Goal: Information Seeking & Learning: Learn about a topic

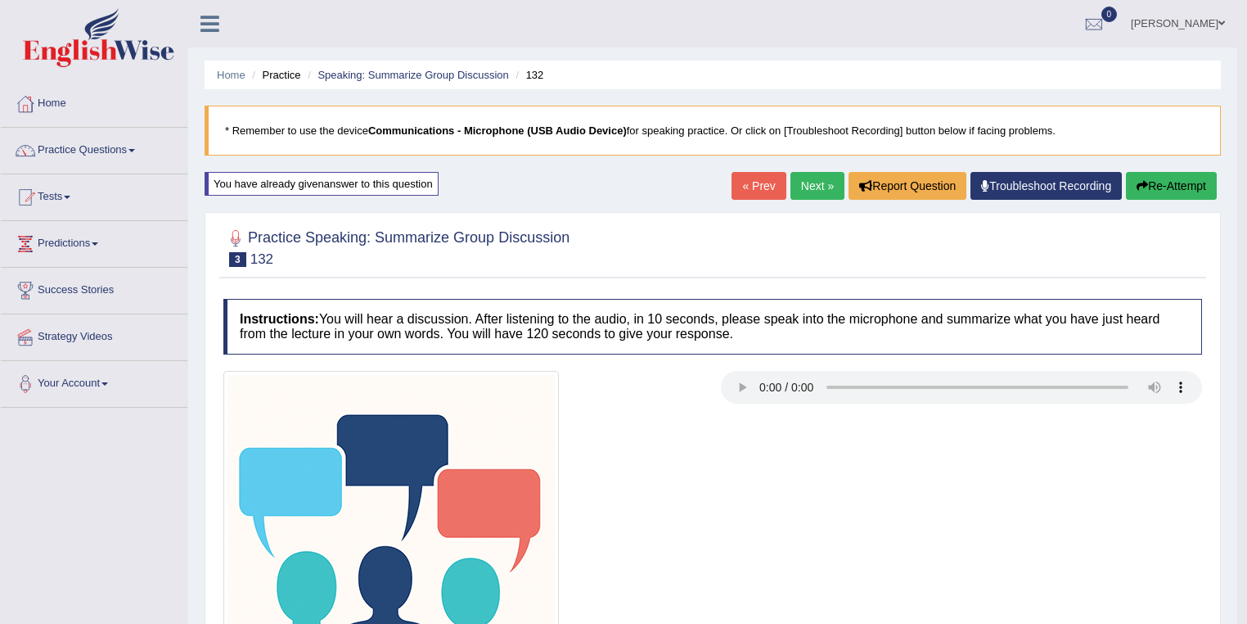
click at [1165, 187] on button "Re-Attempt" at bounding box center [1171, 186] width 91 height 28
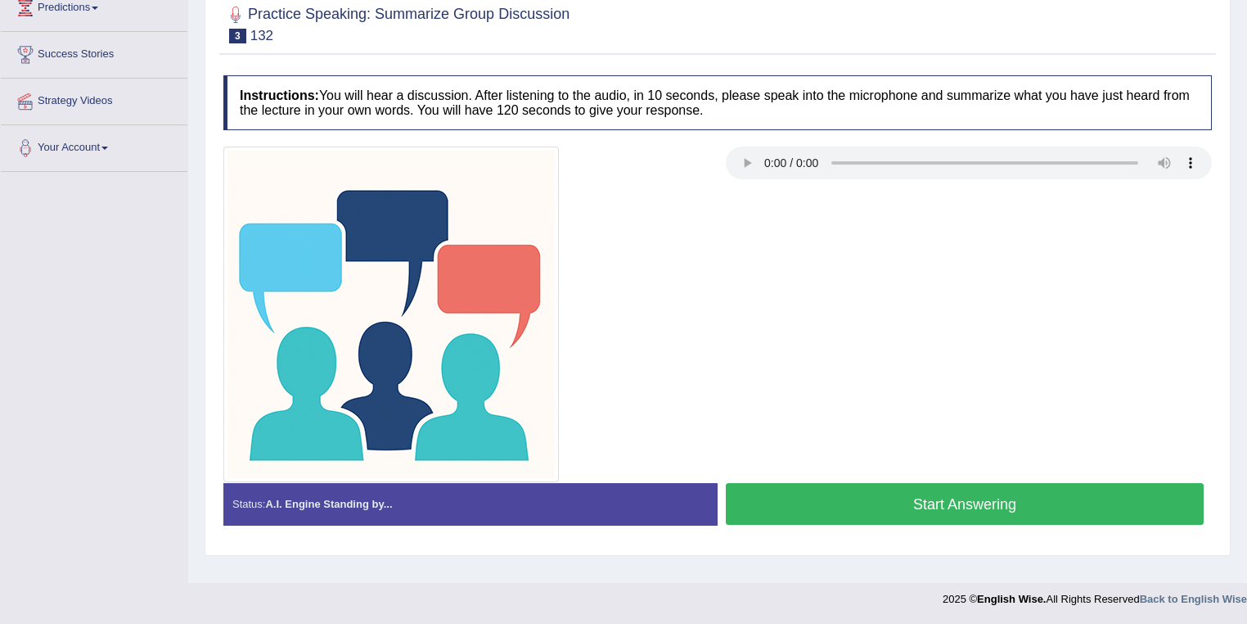
click at [876, 503] on button "Start Answering" at bounding box center [965, 504] width 478 height 42
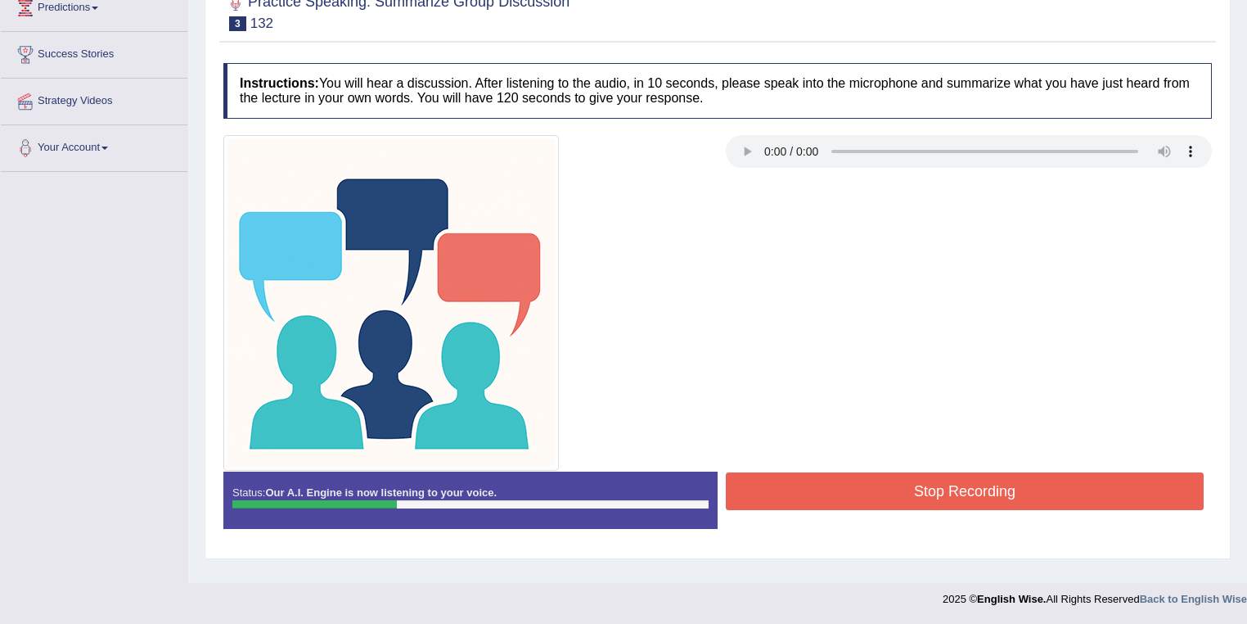
click at [876, 502] on button "Stop Recording" at bounding box center [965, 491] width 478 height 38
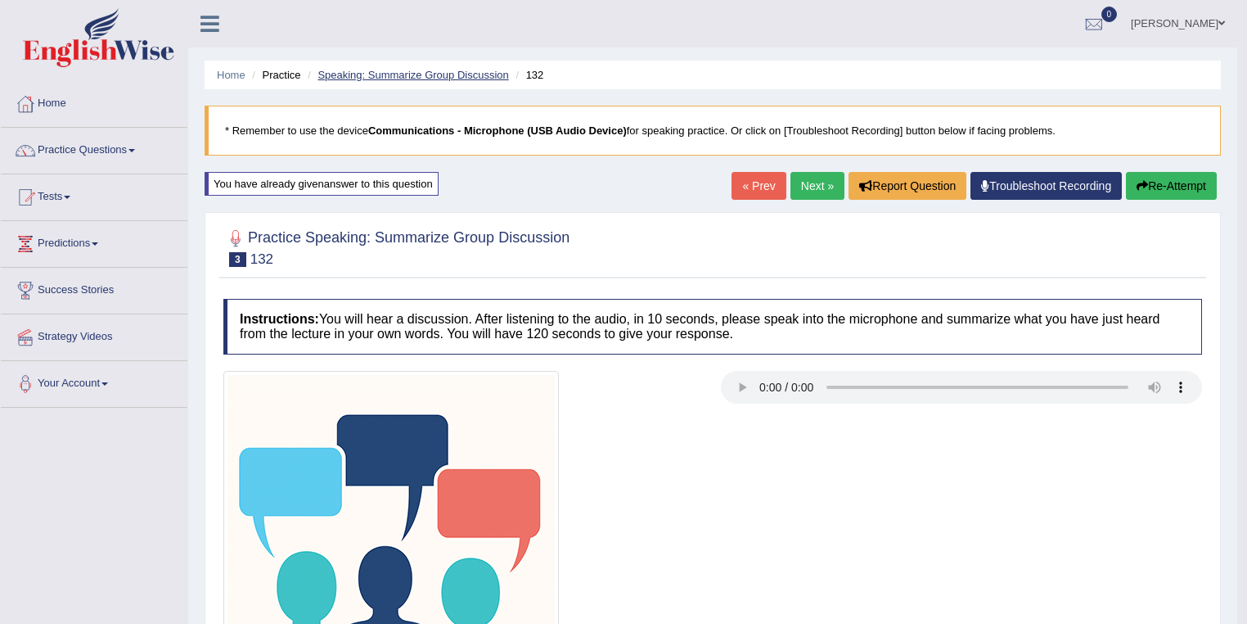
click at [429, 71] on link "Speaking: Summarize Group Discussion" at bounding box center [413, 75] width 191 height 12
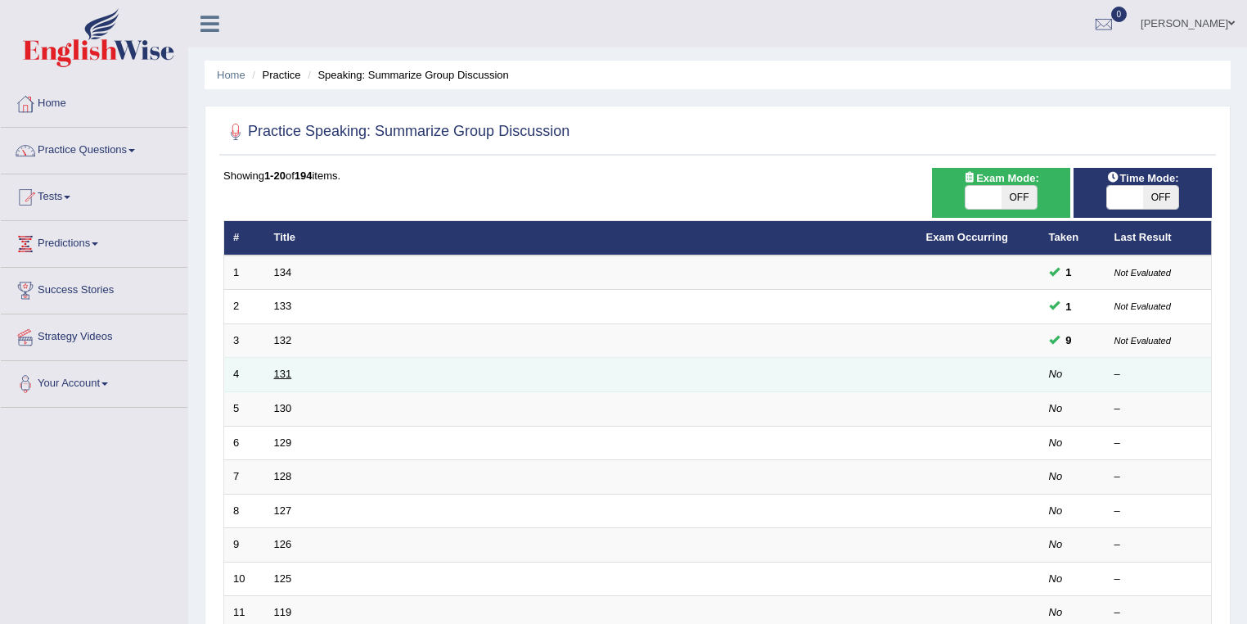
click at [282, 367] on link "131" at bounding box center [283, 373] width 18 height 12
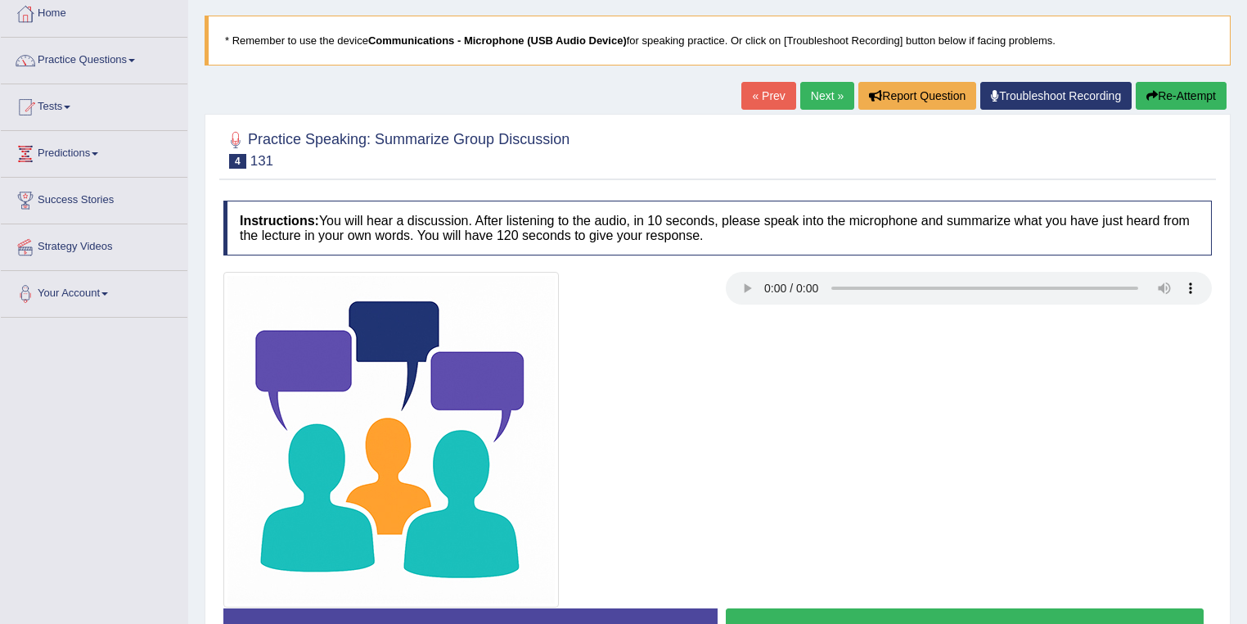
scroll to position [236, 0]
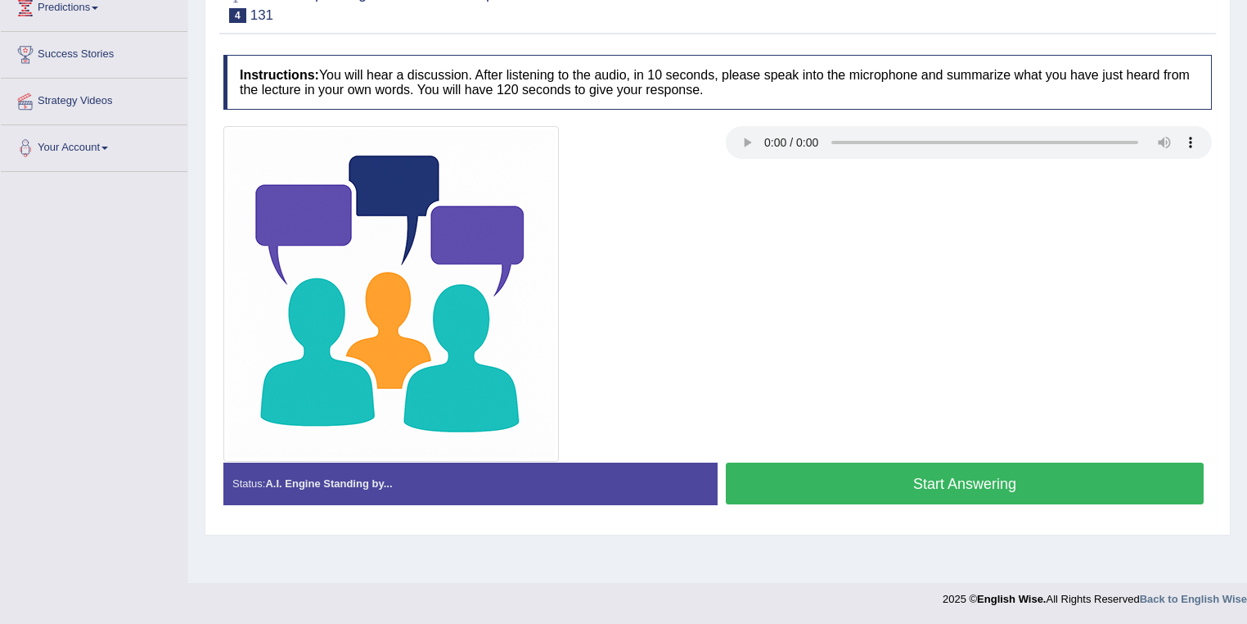
click at [891, 492] on button "Start Answering" at bounding box center [965, 483] width 478 height 42
click at [907, 489] on button "Start Answering" at bounding box center [965, 483] width 478 height 42
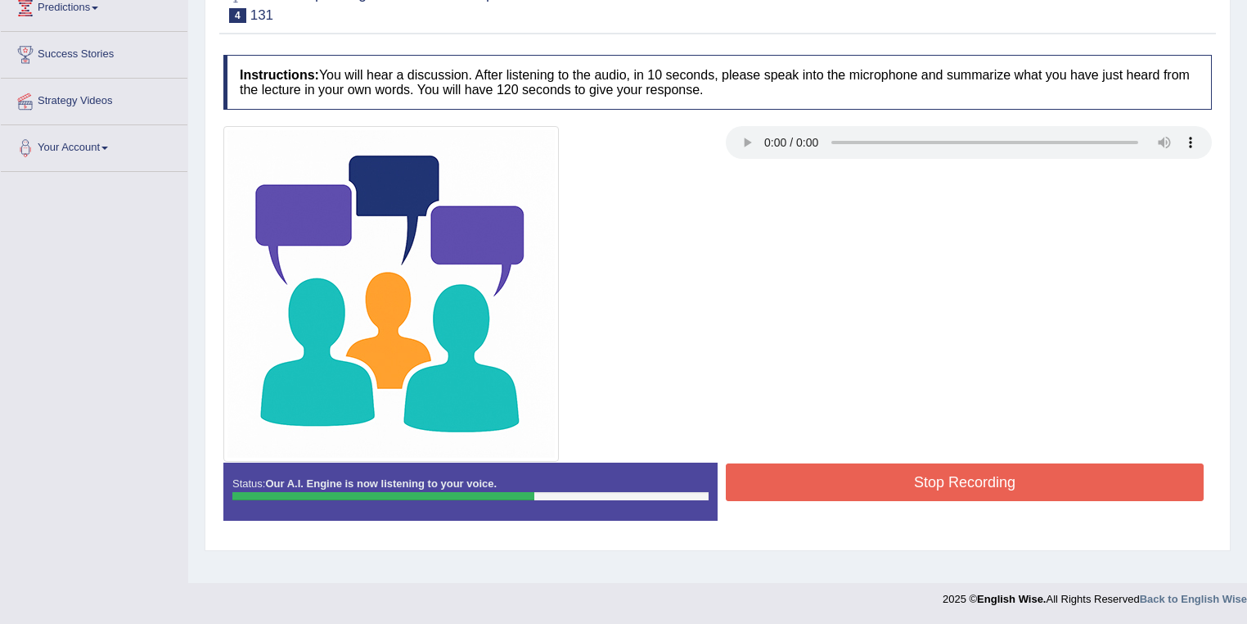
click at [907, 489] on button "Stop Recording" at bounding box center [965, 482] width 478 height 38
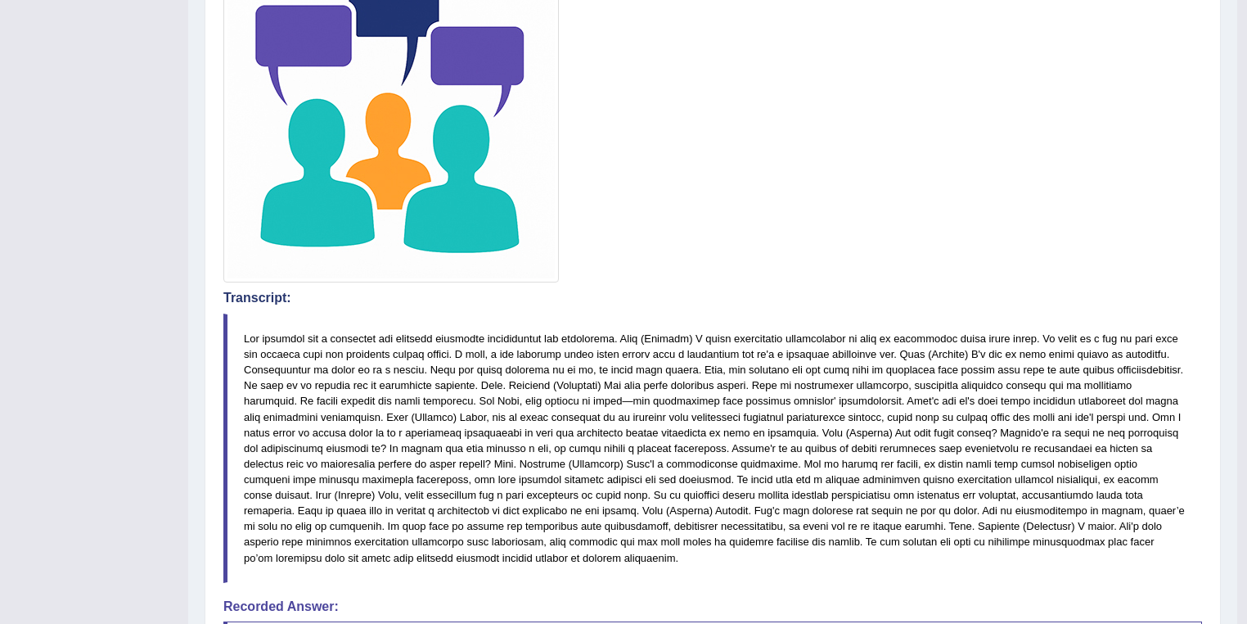
scroll to position [105, 0]
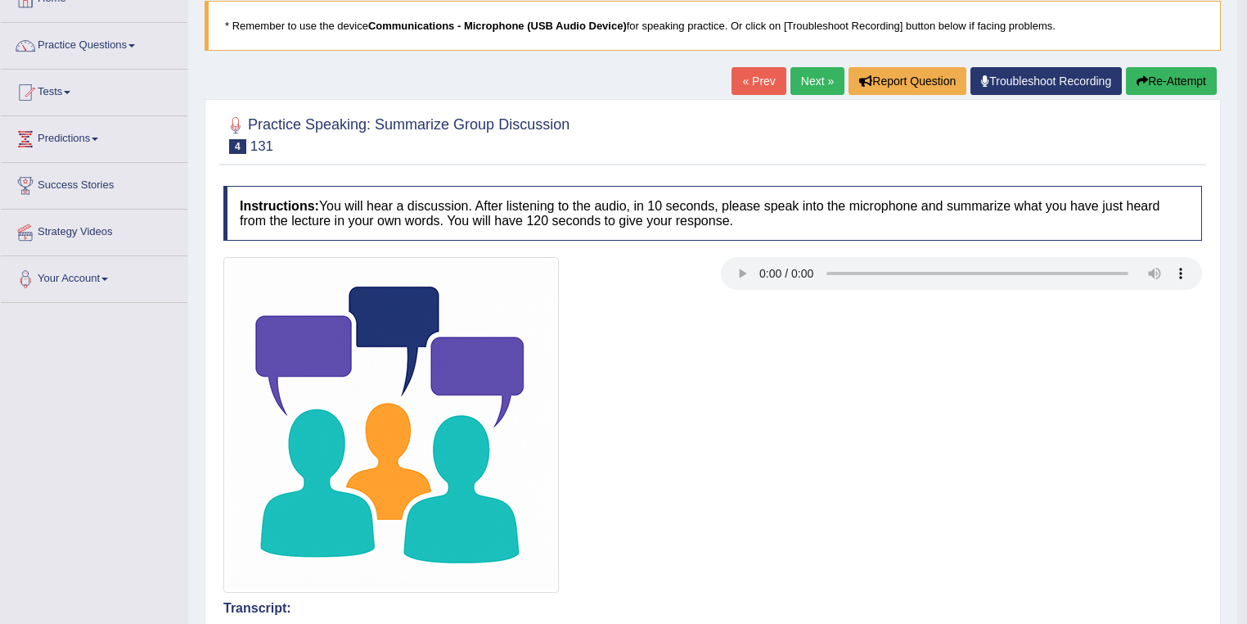
click at [1163, 83] on button "Re-Attempt" at bounding box center [1171, 81] width 91 height 28
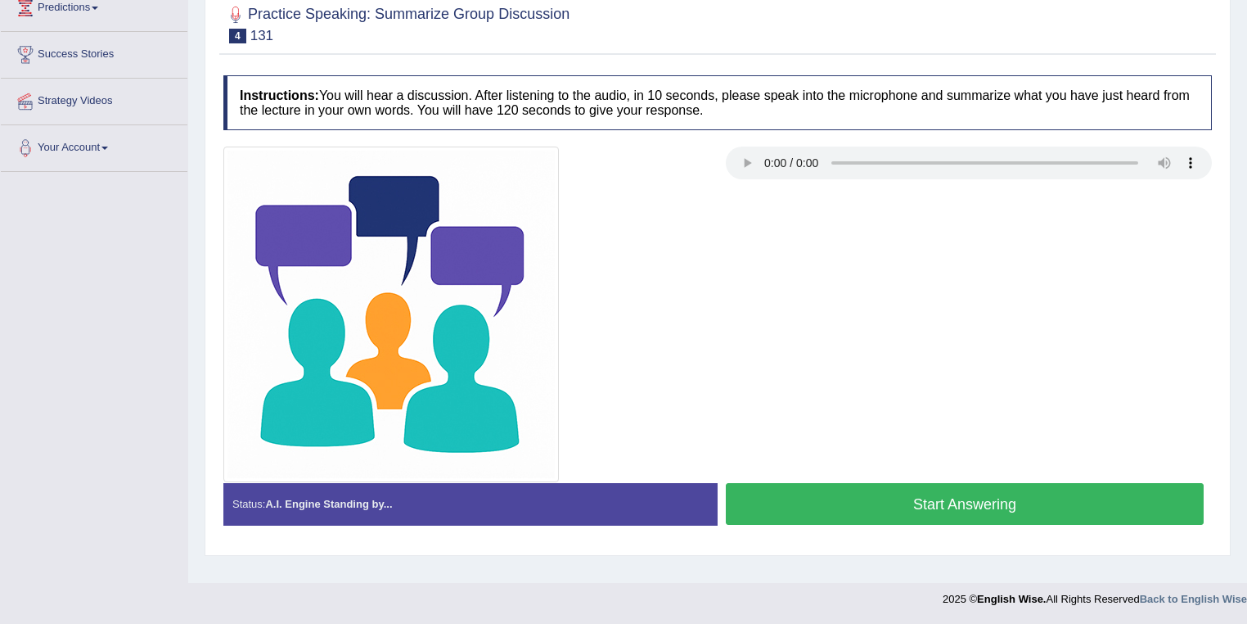
click at [867, 498] on button "Start Answering" at bounding box center [965, 504] width 478 height 42
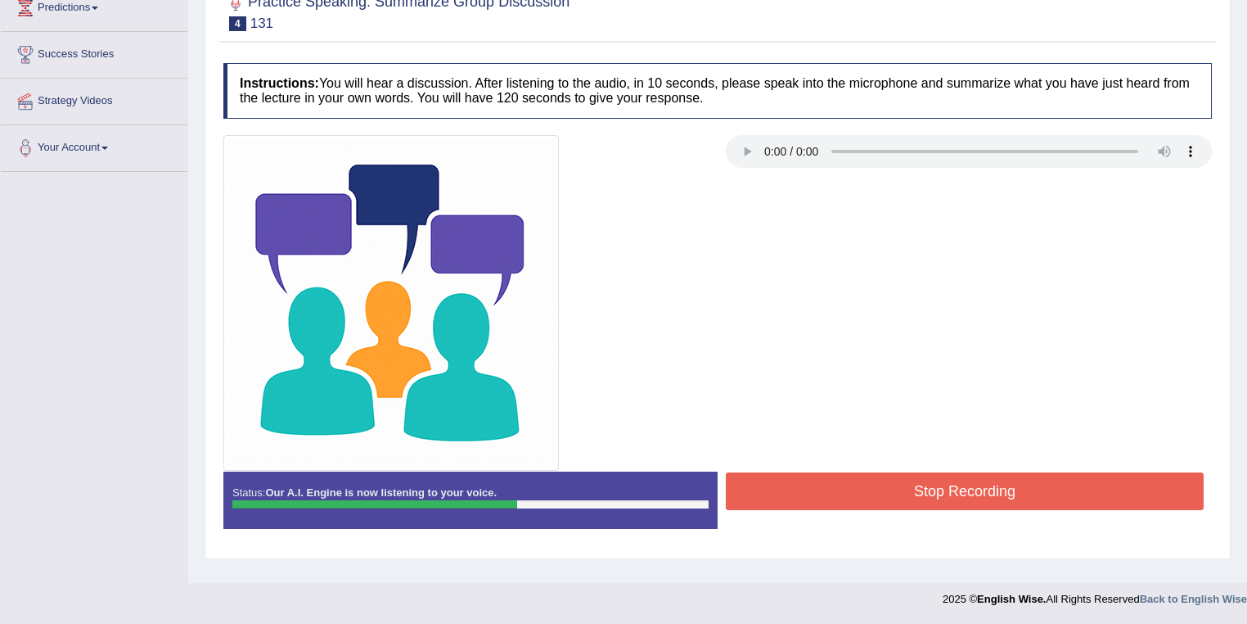
click at [864, 498] on button "Stop Recording" at bounding box center [965, 491] width 478 height 38
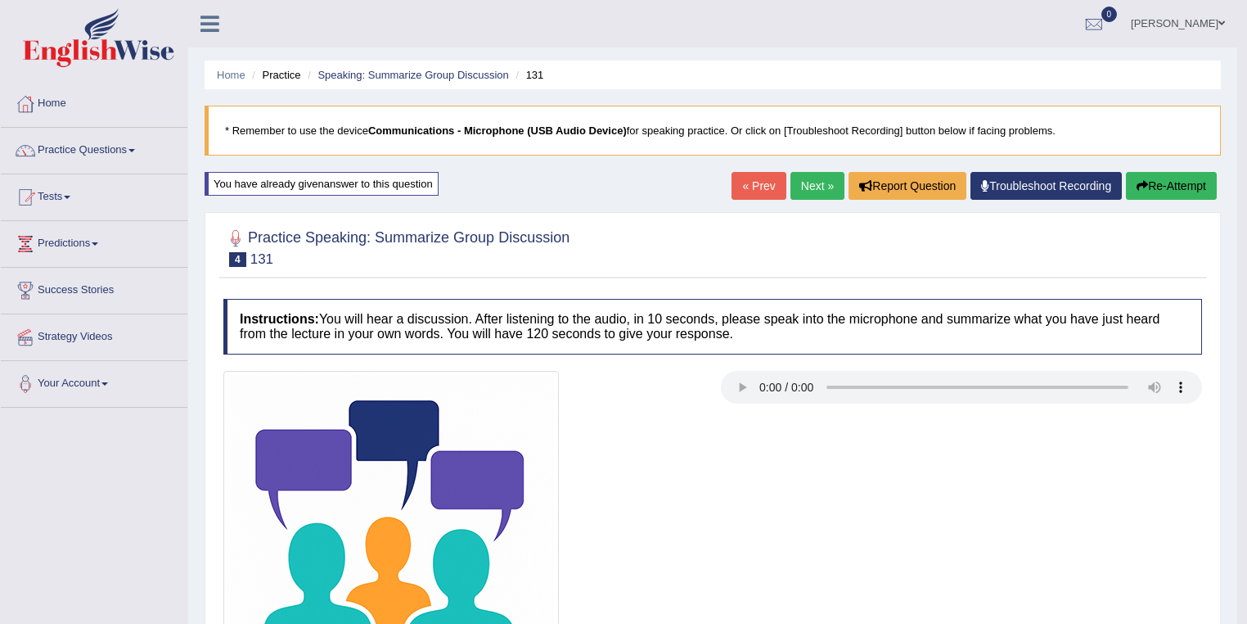
click at [1144, 183] on icon "button" at bounding box center [1142, 185] width 11 height 11
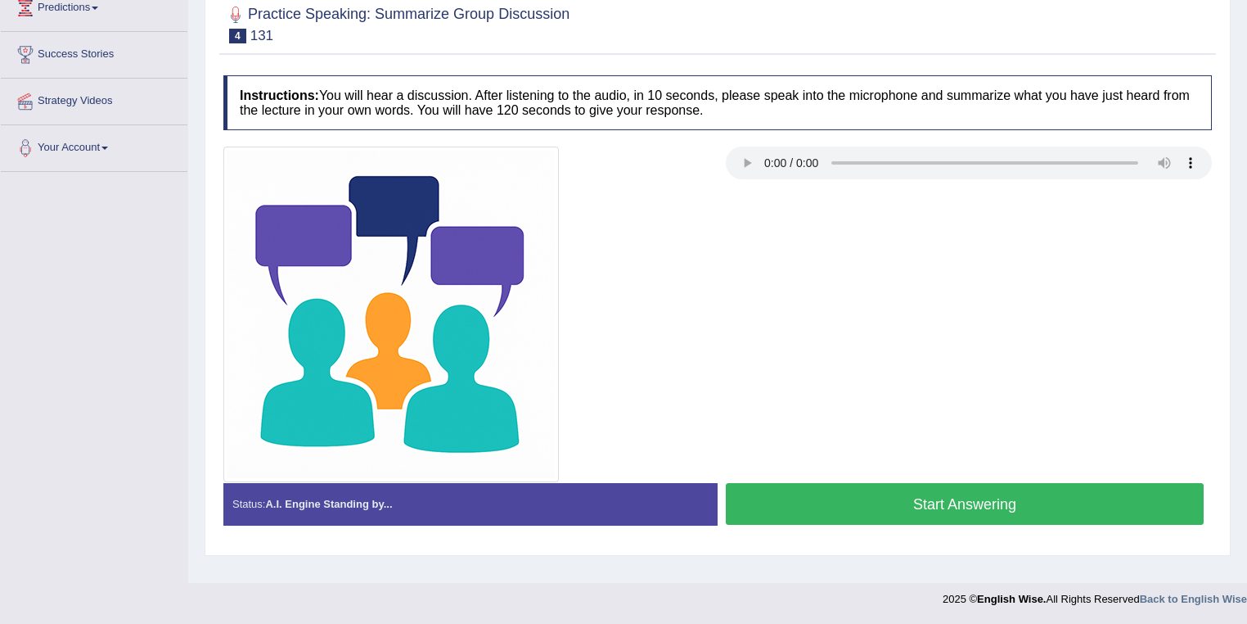
click at [876, 511] on button "Start Answering" at bounding box center [965, 504] width 478 height 42
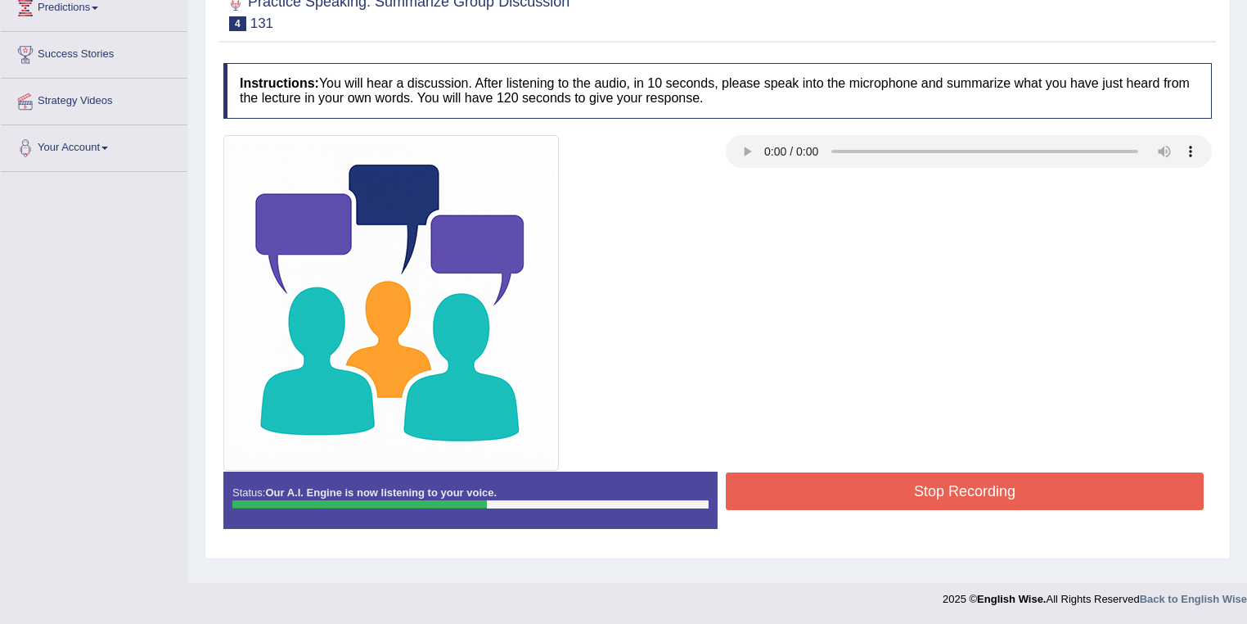
click at [881, 499] on button "Stop Recording" at bounding box center [965, 491] width 478 height 38
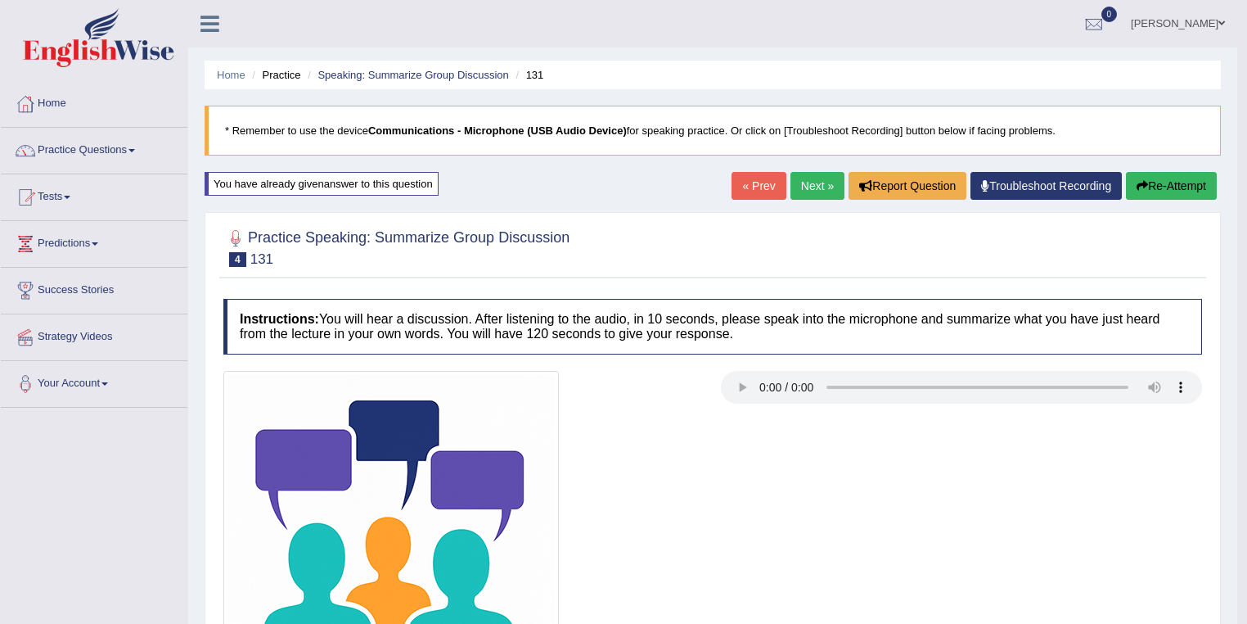
click at [809, 186] on link "Next »" at bounding box center [818, 186] width 54 height 28
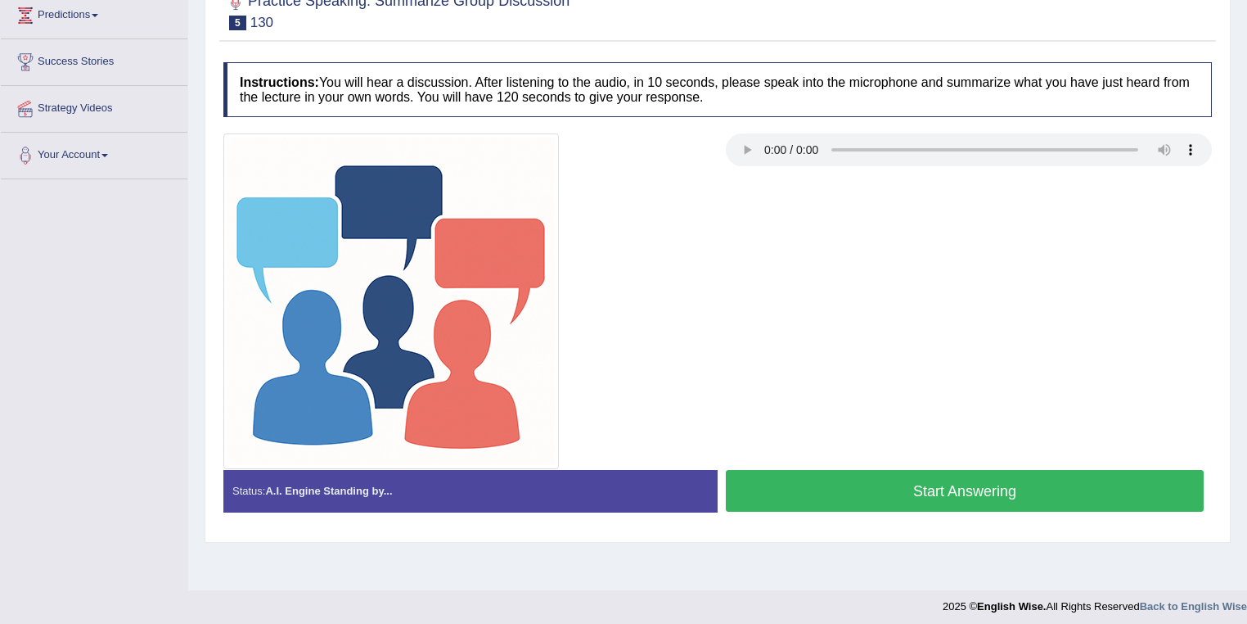
scroll to position [236, 0]
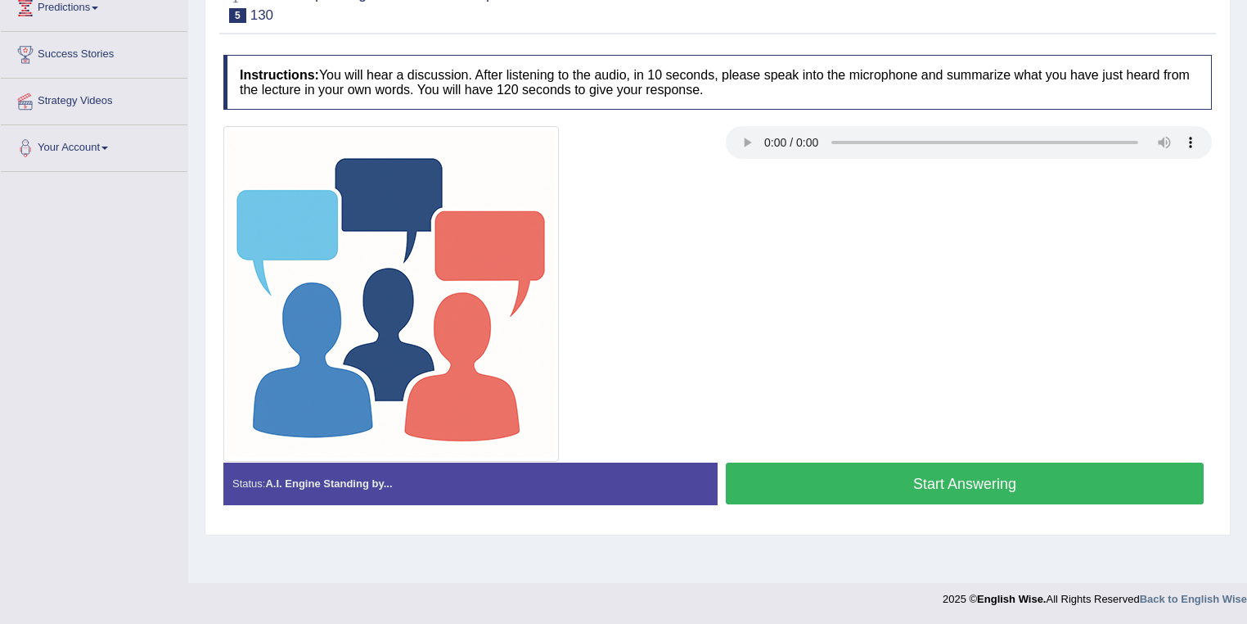
click at [981, 493] on button "Start Answering" at bounding box center [965, 483] width 478 height 42
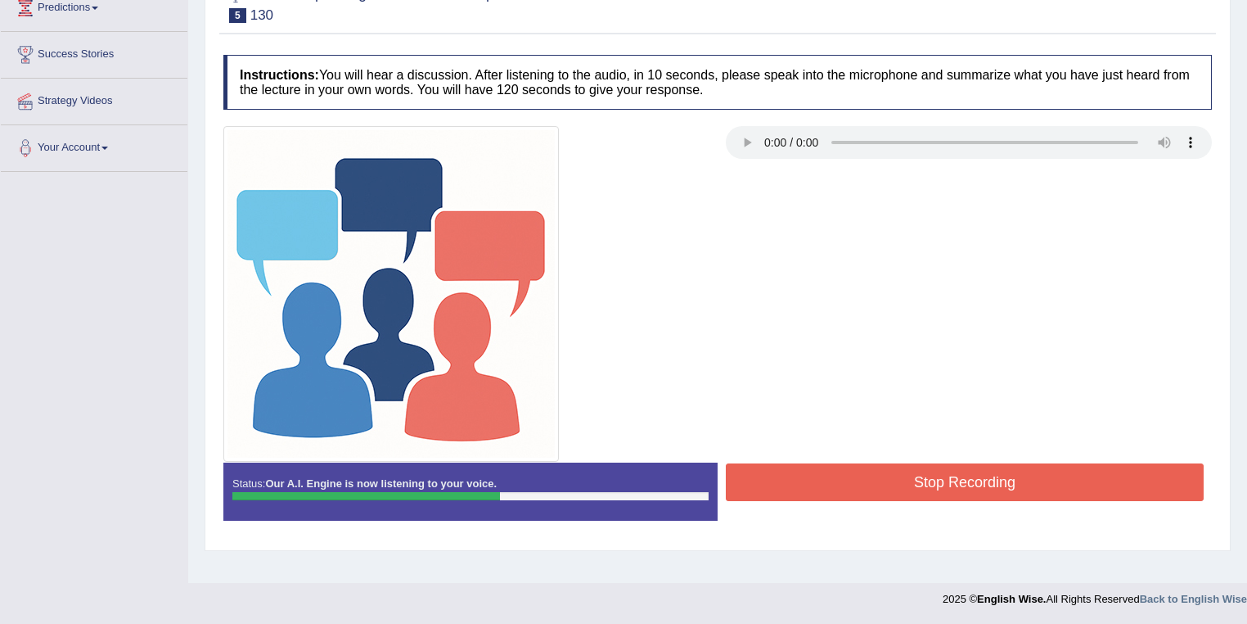
click at [944, 481] on button "Stop Recording" at bounding box center [965, 482] width 478 height 38
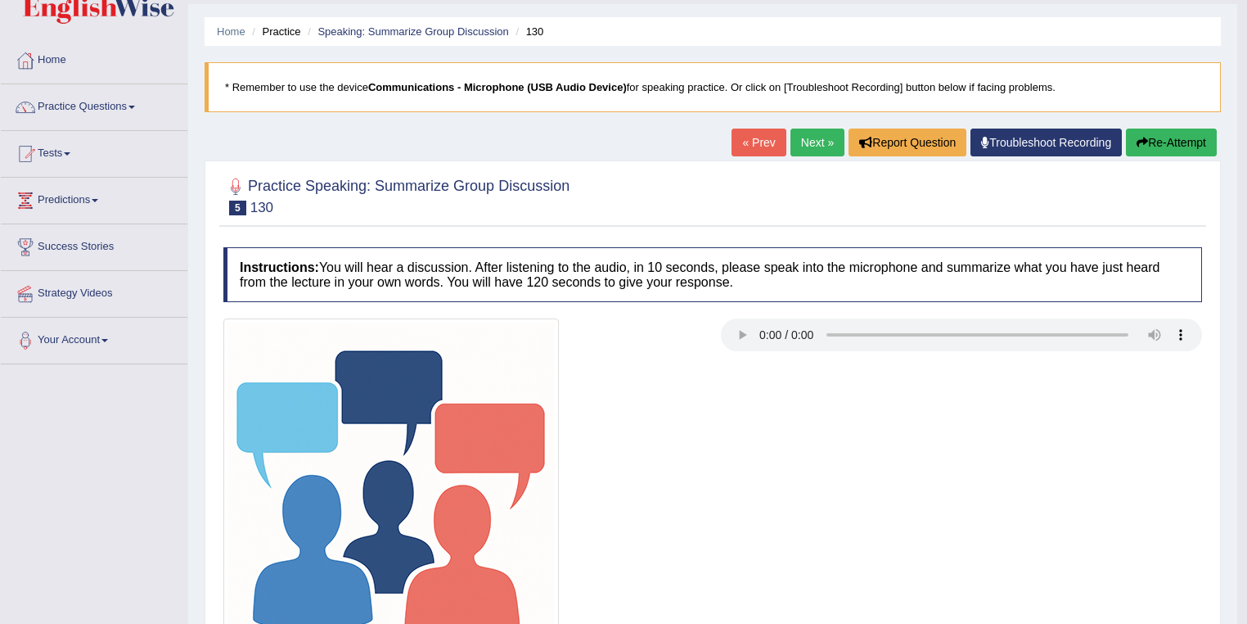
scroll to position [0, 0]
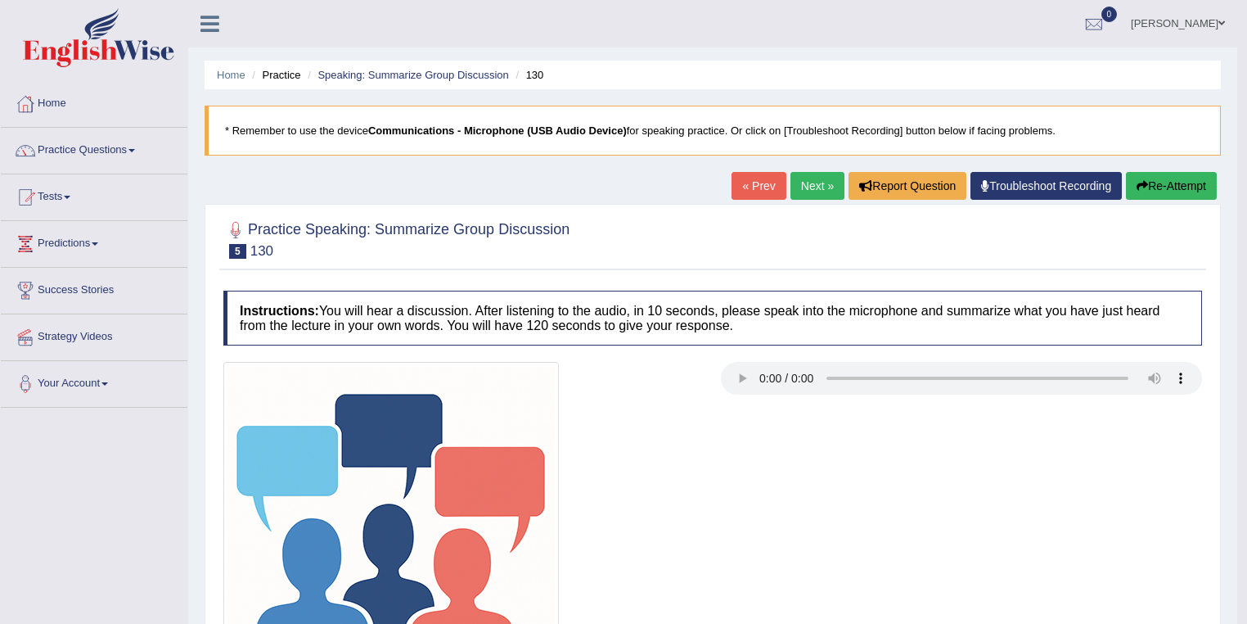
click at [1169, 188] on button "Re-Attempt" at bounding box center [1171, 186] width 91 height 28
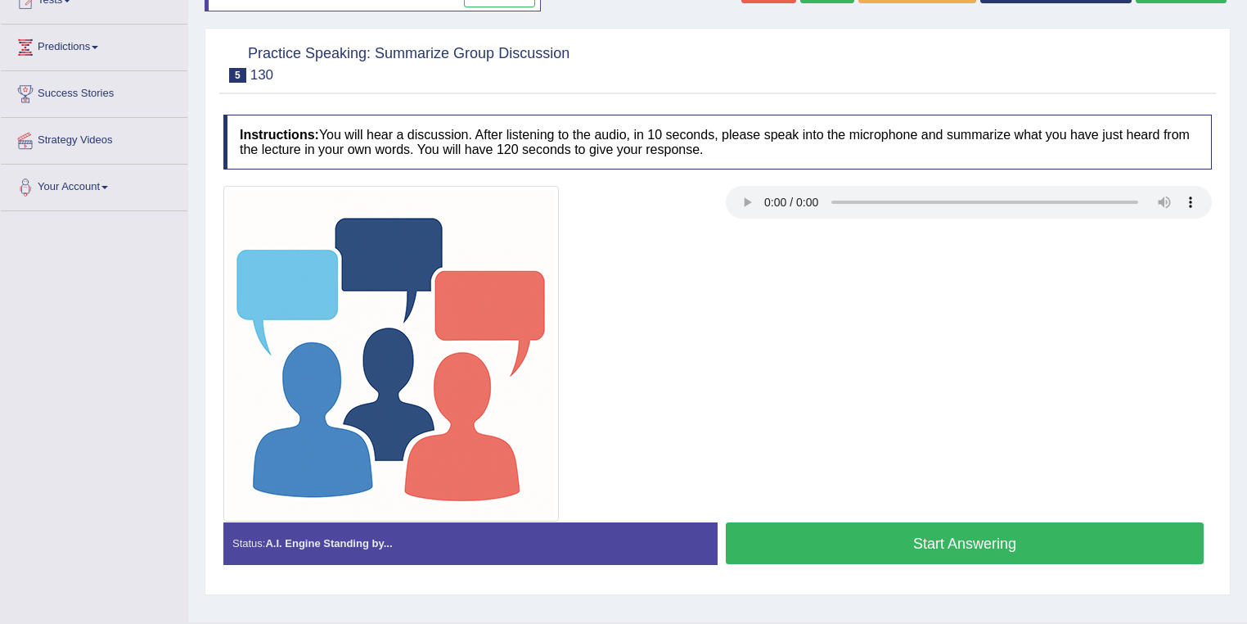
scroll to position [227, 0]
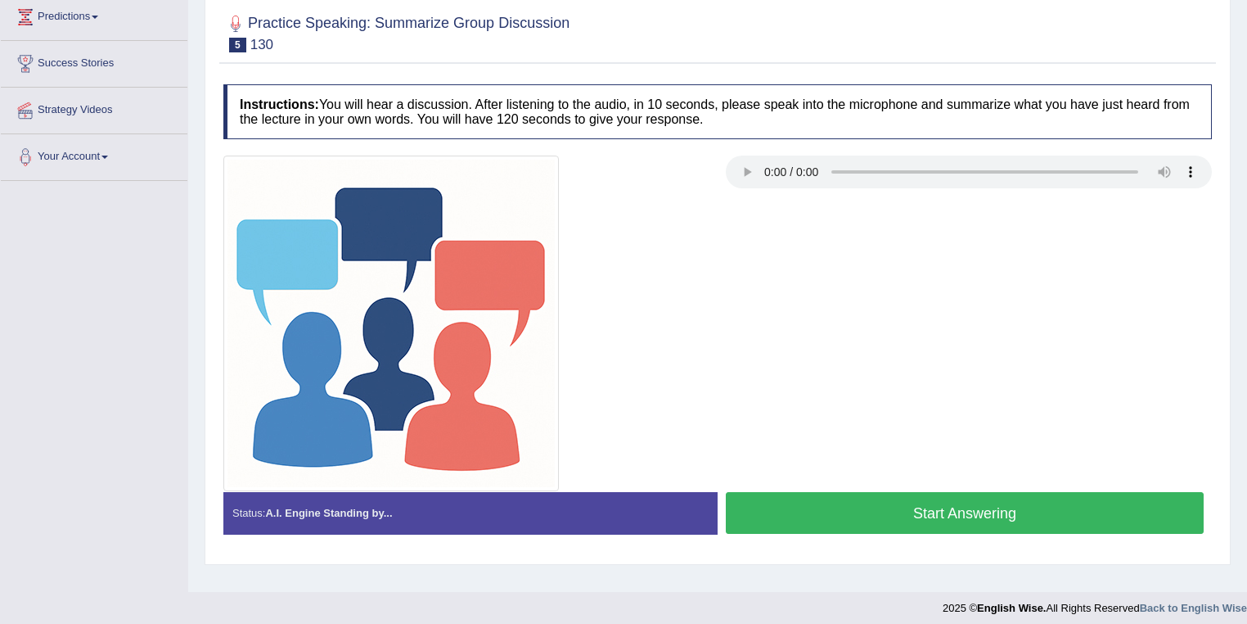
click at [854, 501] on button "Start Answering" at bounding box center [965, 513] width 478 height 42
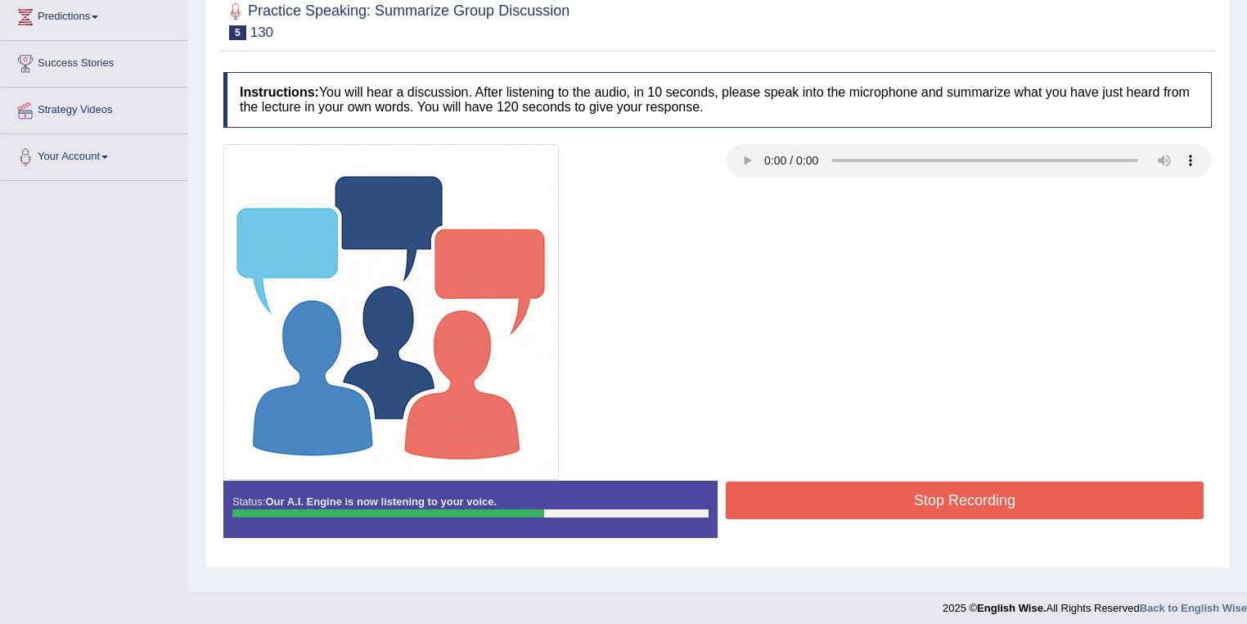
click at [854, 501] on button "Stop Recording" at bounding box center [965, 500] width 478 height 38
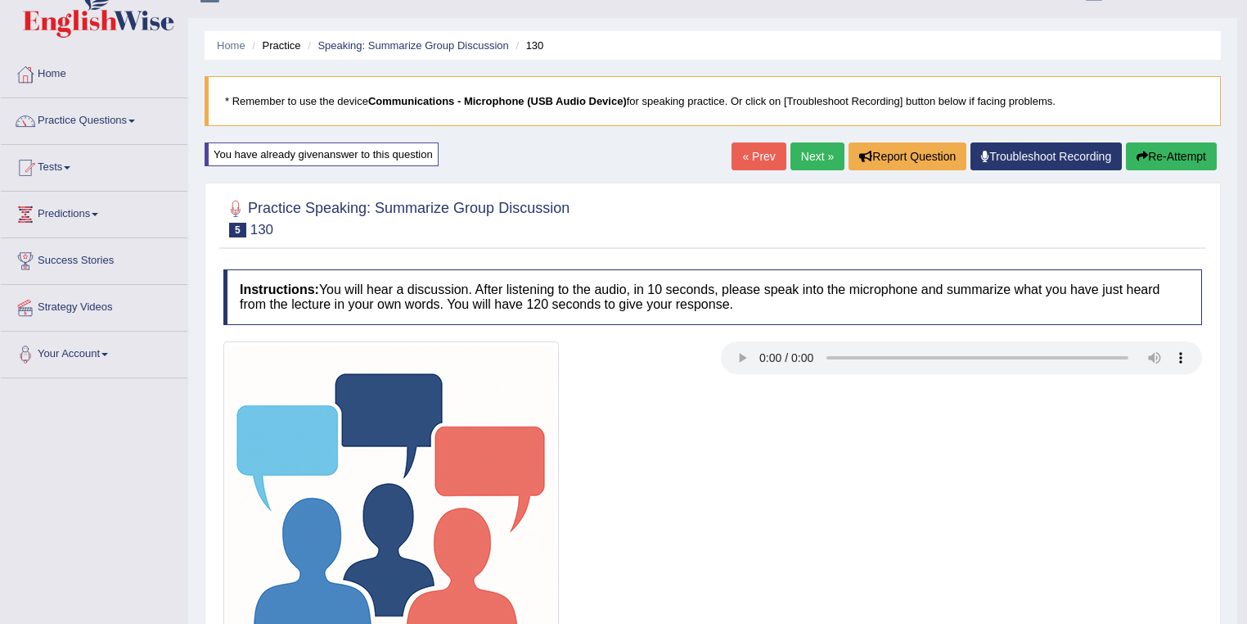
scroll to position [0, 0]
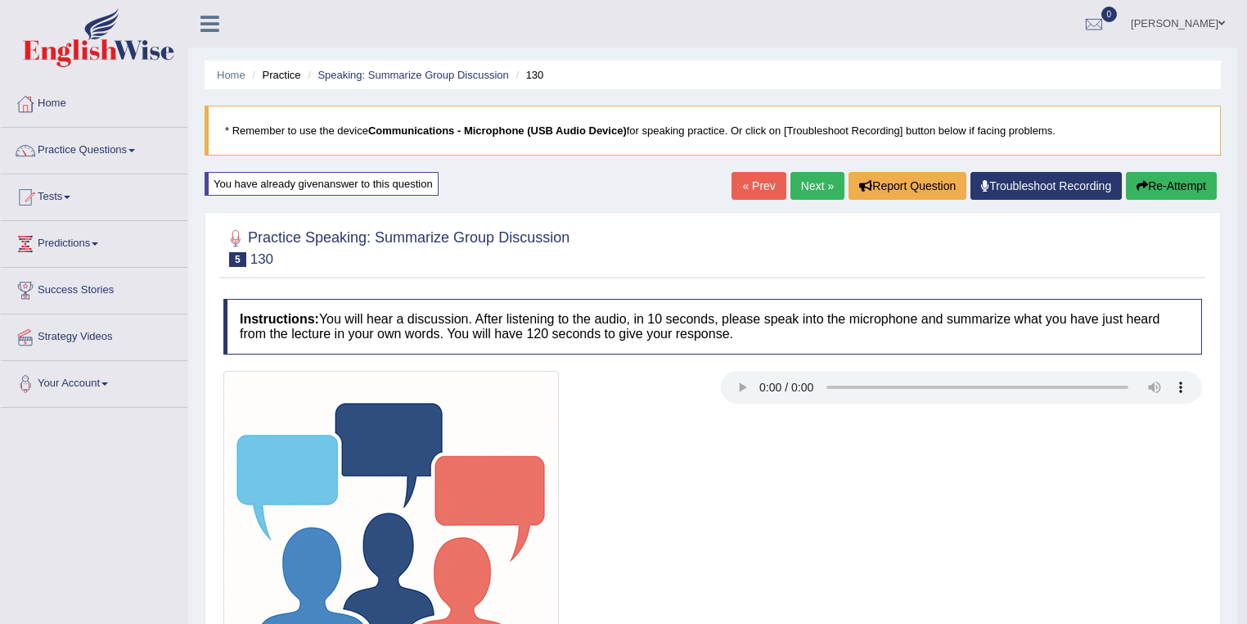
click at [1165, 184] on button "Re-Attempt" at bounding box center [1171, 186] width 91 height 28
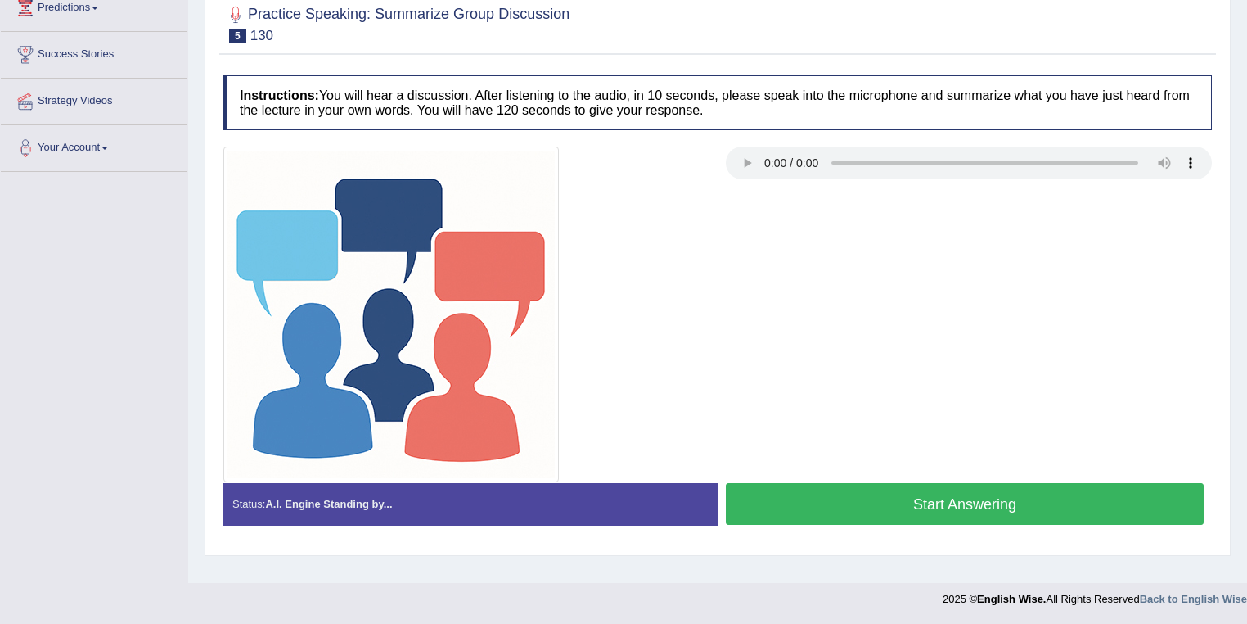
click at [901, 496] on button "Start Answering" at bounding box center [965, 504] width 478 height 42
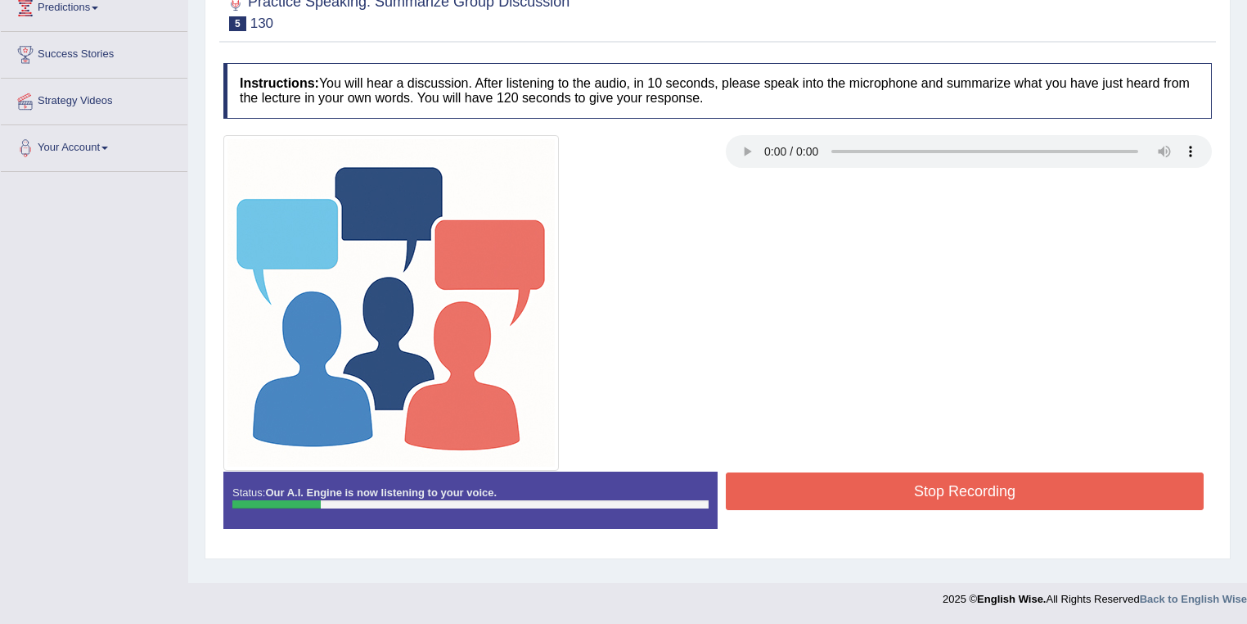
click at [900, 496] on button "Stop Recording" at bounding box center [965, 491] width 478 height 38
